Goal: Task Accomplishment & Management: Complete application form

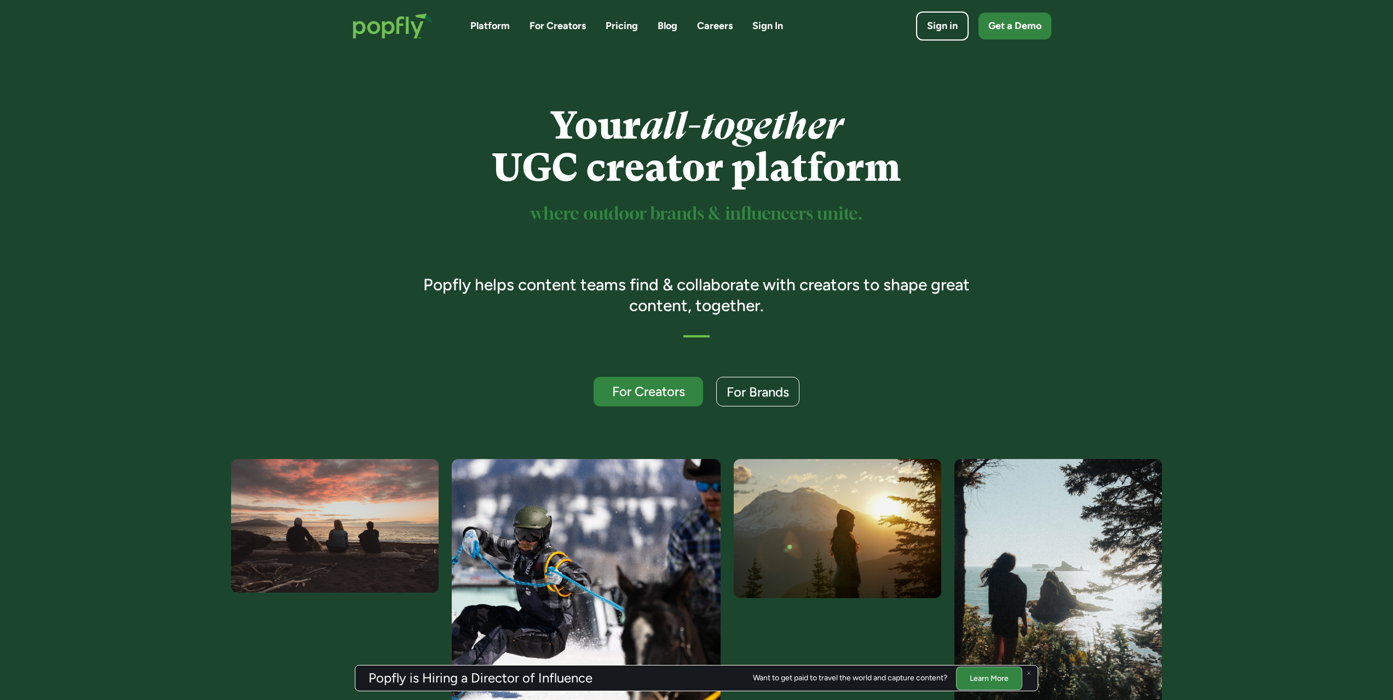
click at [574, 20] on link "For Creators" at bounding box center [558, 26] width 56 height 14
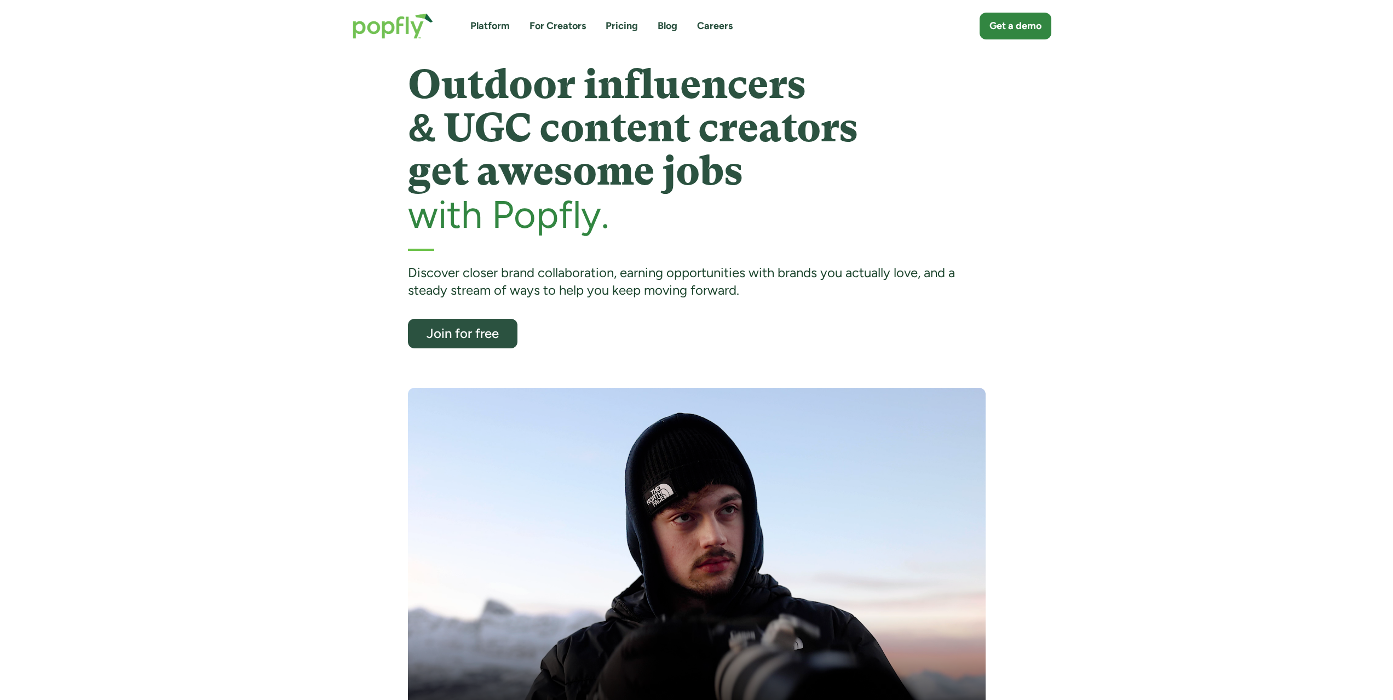
click at [478, 349] on div "Outdoor influencers & UGC content creators get awesome jobs with Popfly. Discov…" at bounding box center [697, 387] width 578 height 649
click at [480, 340] on div "Join for free" at bounding box center [462, 333] width 94 height 14
